Goal: Navigation & Orientation: Understand site structure

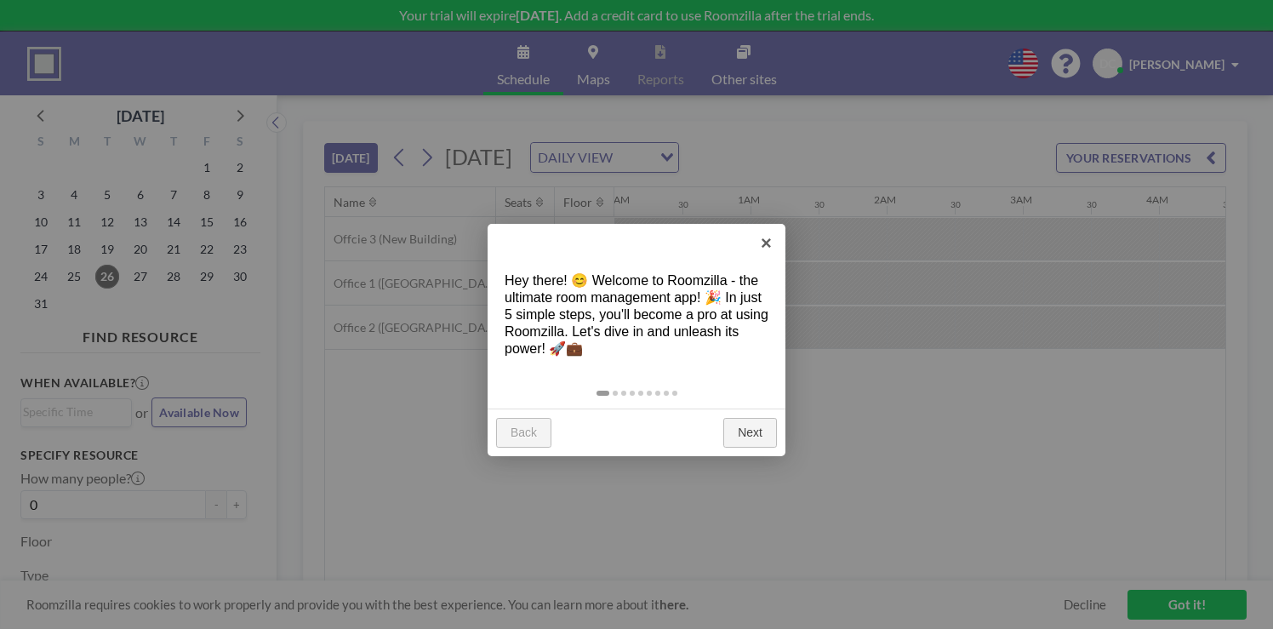
scroll to position [0, 1162]
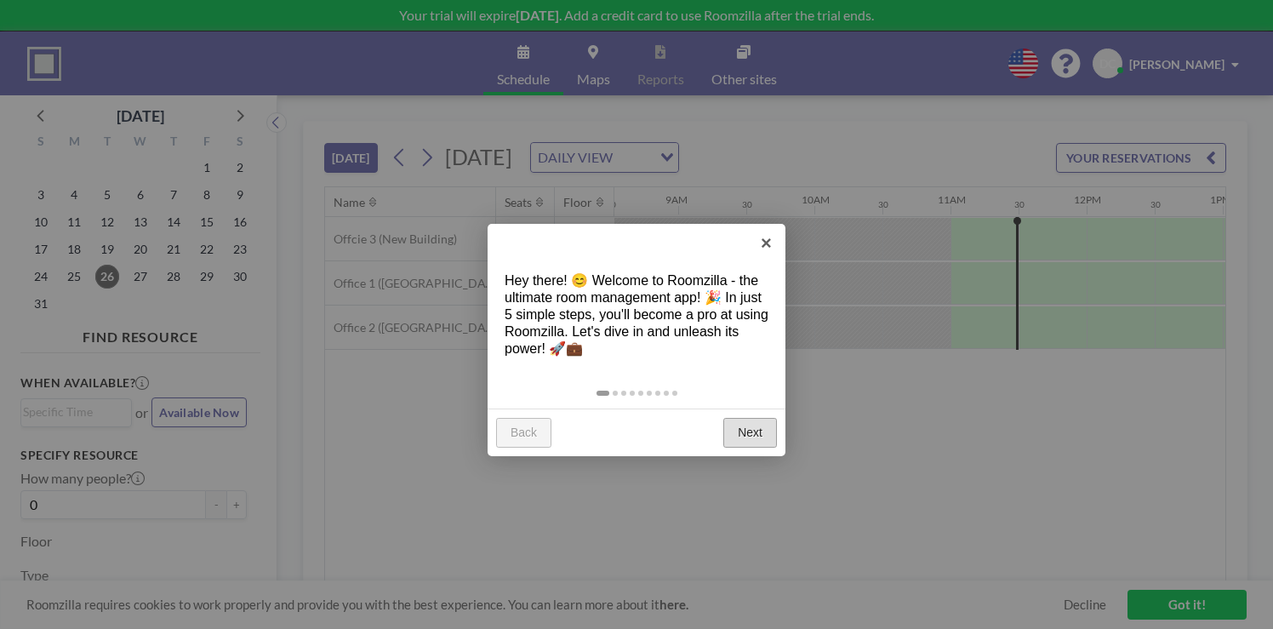
click at [754, 418] on link "Next" at bounding box center [751, 433] width 54 height 31
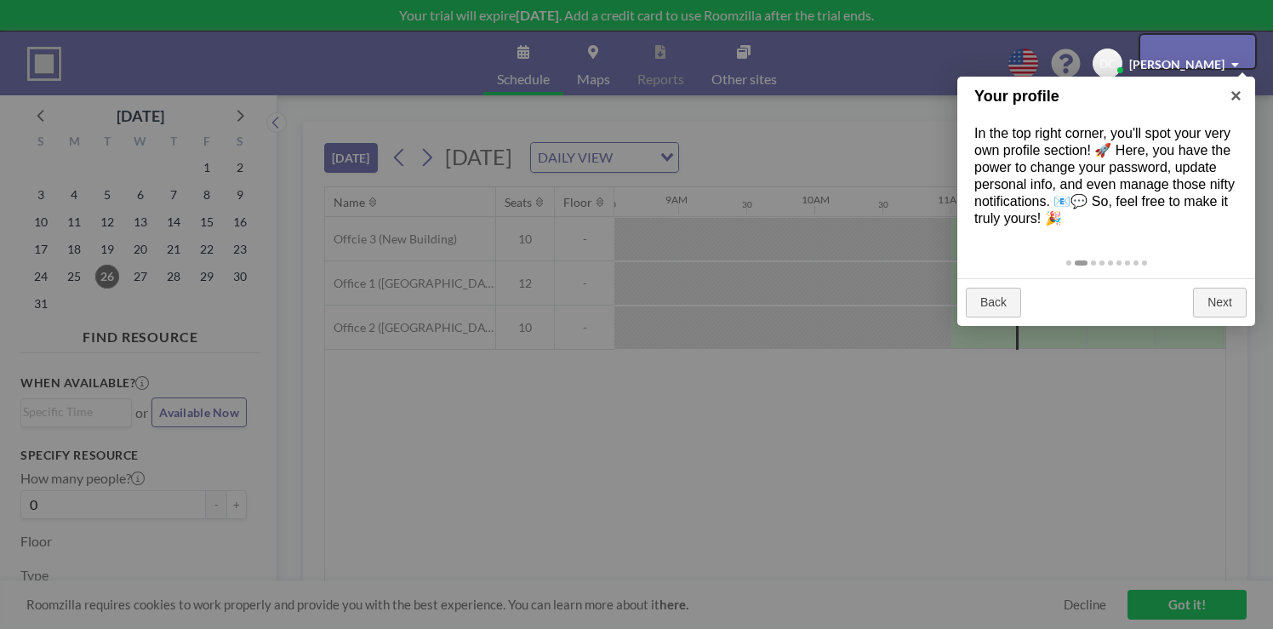
click at [754, 402] on div at bounding box center [636, 314] width 1273 height 629
click at [1208, 47] on div at bounding box center [1198, 51] width 115 height 32
click at [1156, 51] on div at bounding box center [1198, 51] width 115 height 32
click at [919, 470] on div at bounding box center [636, 314] width 1273 height 629
click at [1235, 55] on div at bounding box center [1198, 51] width 115 height 32
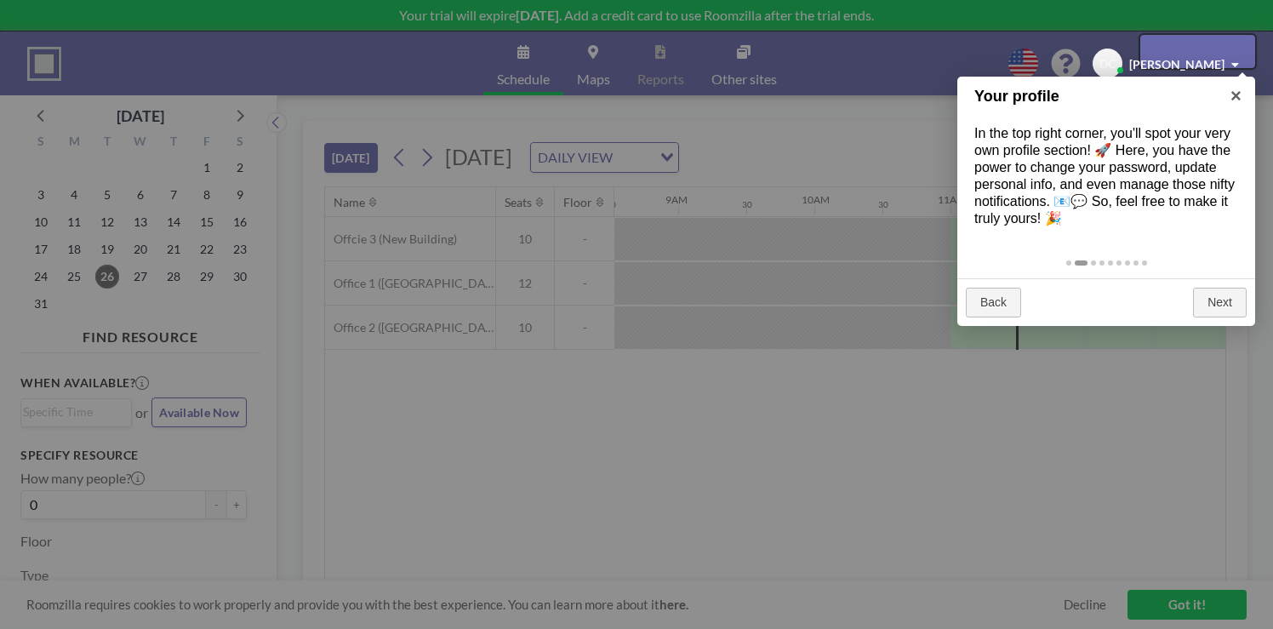
click at [1248, 54] on div at bounding box center [1198, 51] width 115 height 32
click at [1246, 54] on div at bounding box center [1198, 51] width 115 height 32
click at [1203, 47] on div at bounding box center [1198, 51] width 115 height 32
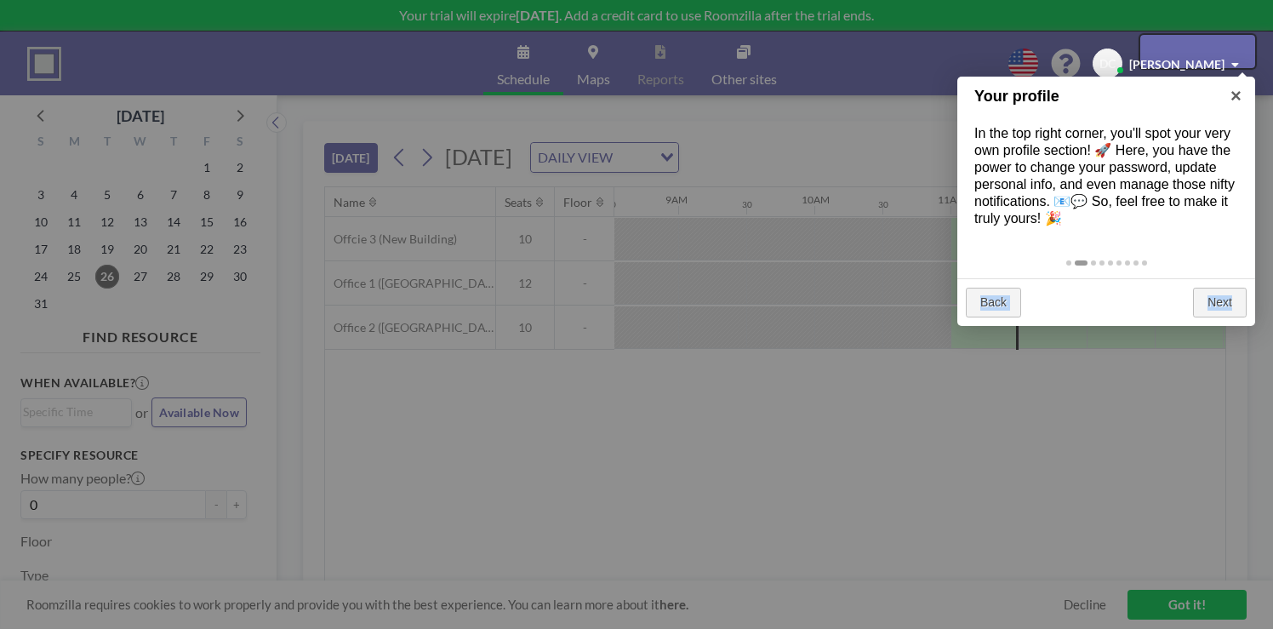
click at [1203, 47] on div at bounding box center [1198, 51] width 115 height 32
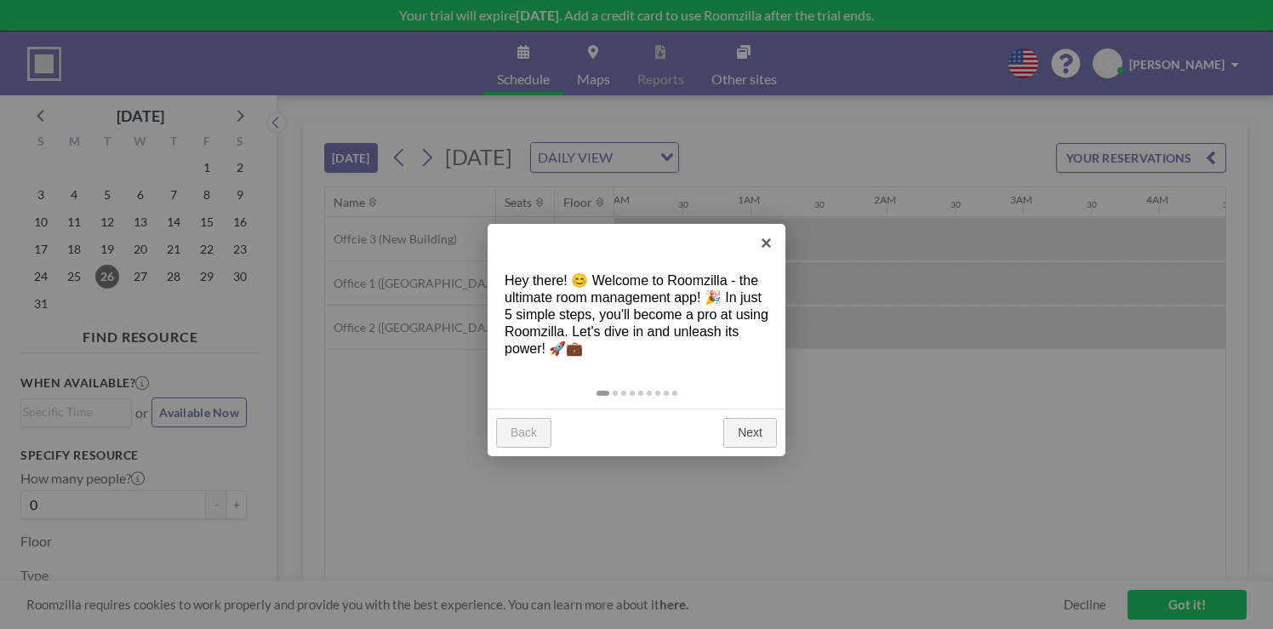
scroll to position [0, 1162]
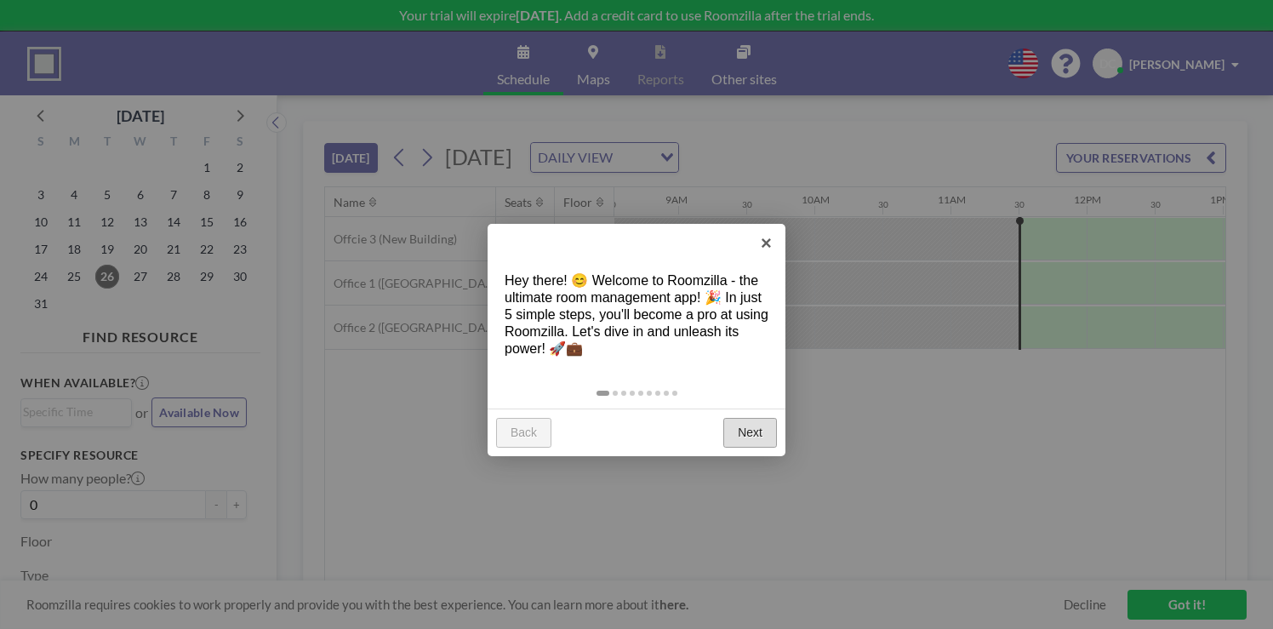
click at [758, 418] on link "Next" at bounding box center [751, 433] width 54 height 31
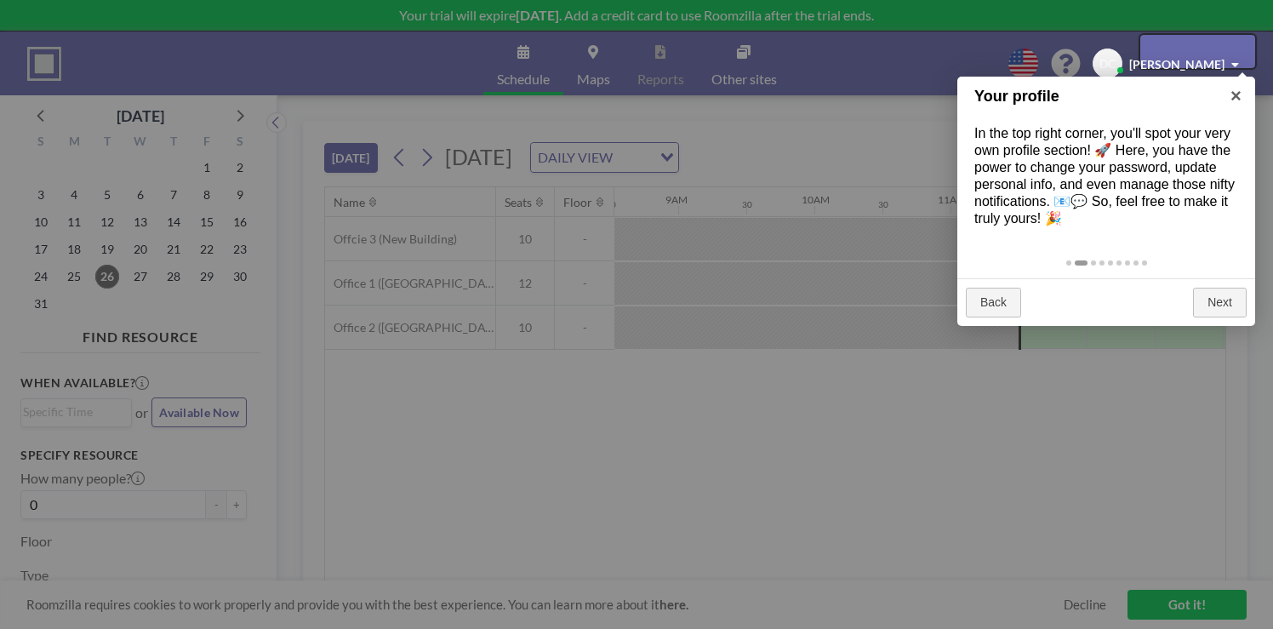
click at [1237, 49] on div at bounding box center [1198, 51] width 115 height 32
click at [1168, 49] on div at bounding box center [1198, 51] width 115 height 32
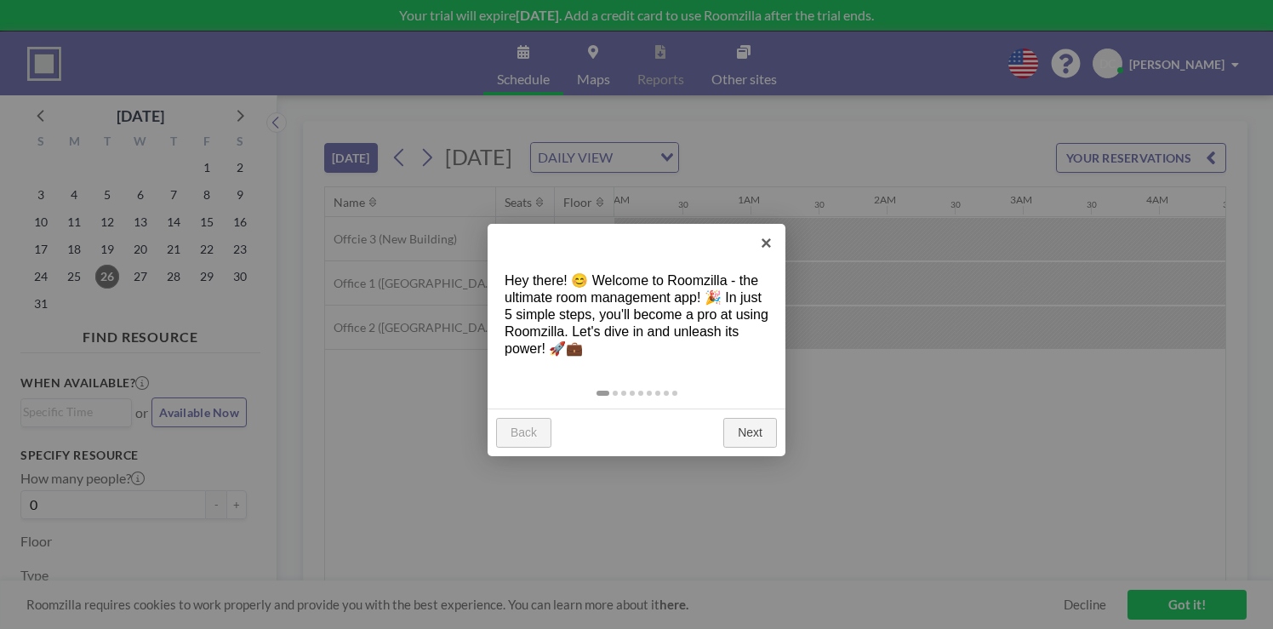
scroll to position [0, 1217]
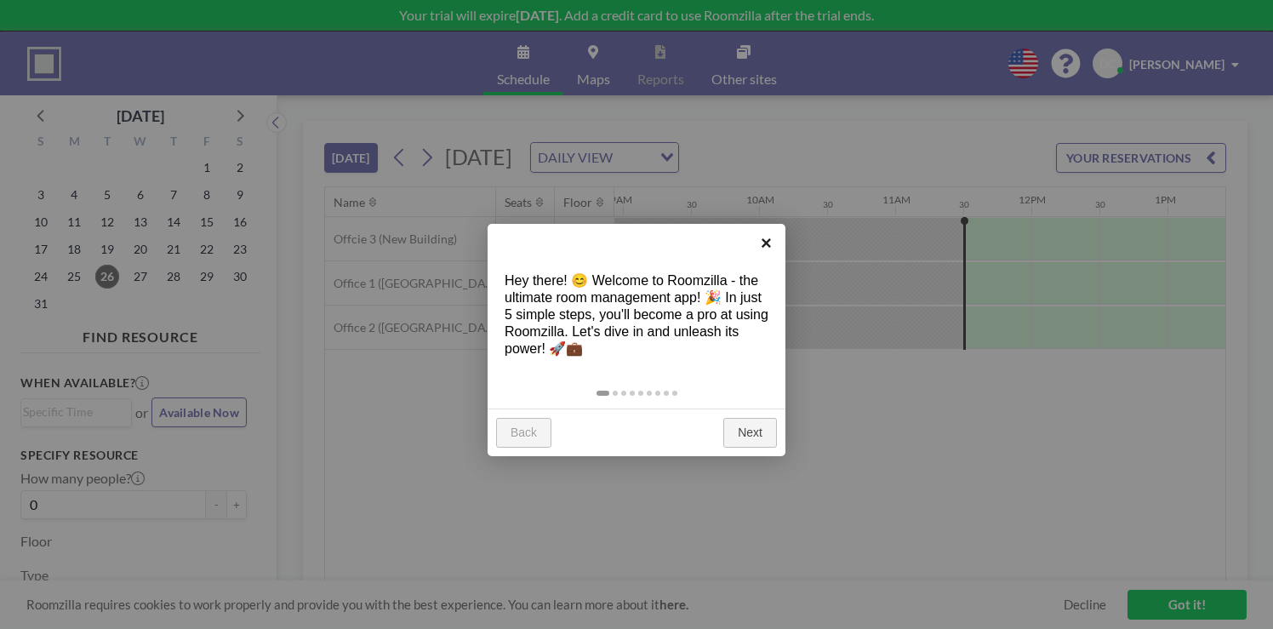
click at [764, 243] on link "×" at bounding box center [766, 243] width 38 height 38
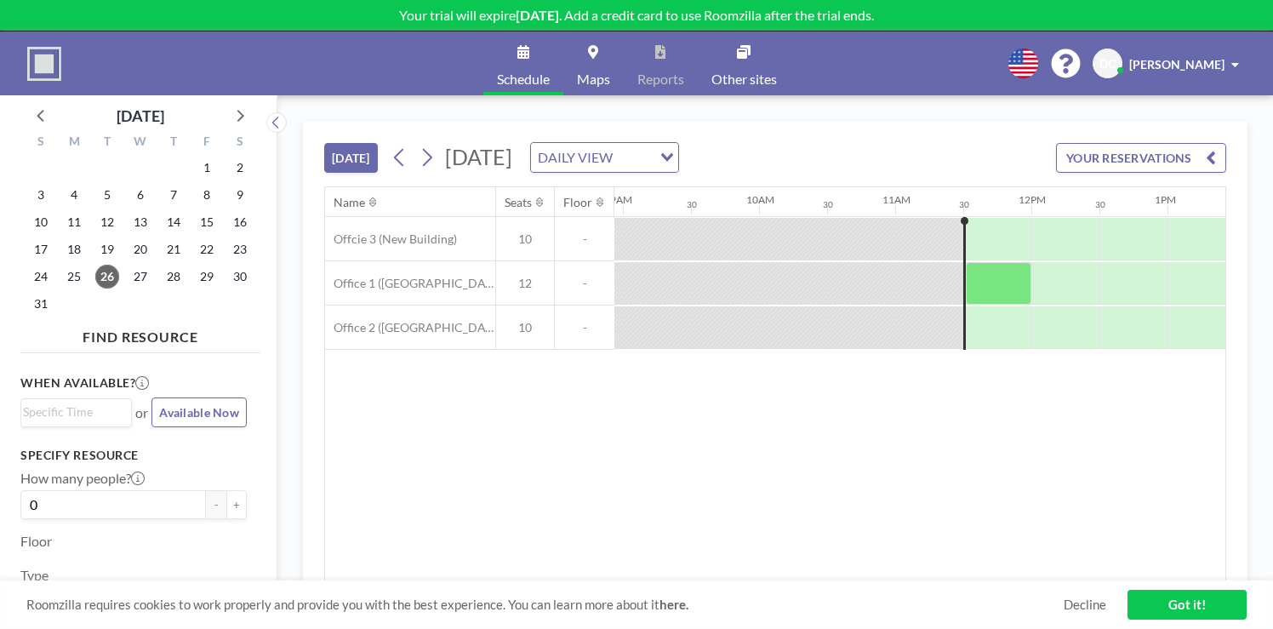
click at [1157, 600] on link "Got it!" at bounding box center [1187, 605] width 119 height 30
